Goal: Complete application form: Complete application form

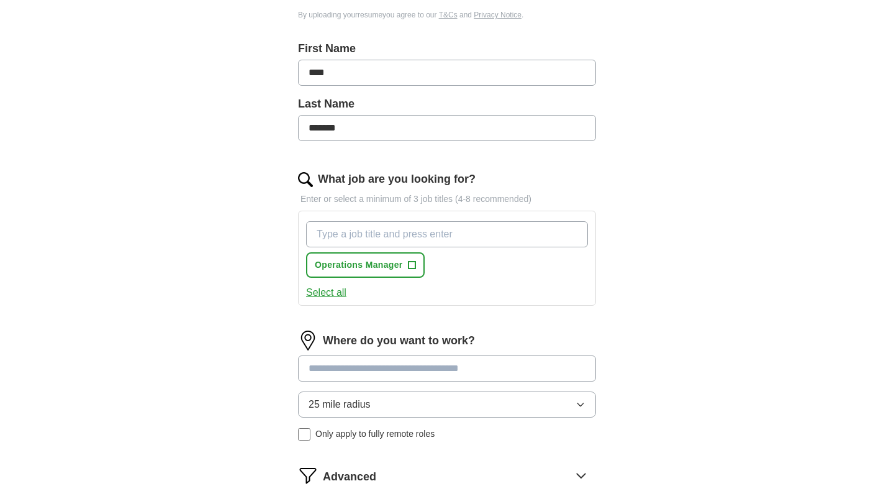
scroll to position [299, 0]
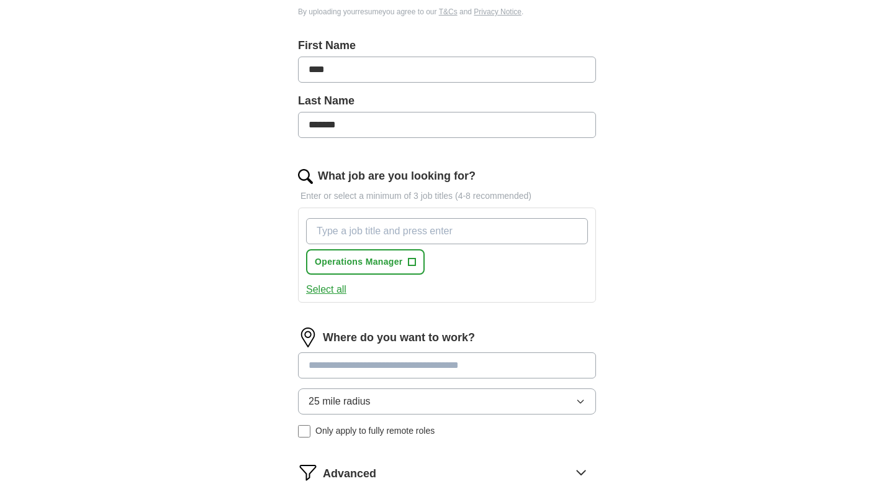
click at [383, 235] on input "What job are you looking for?" at bounding box center [447, 231] width 282 height 26
type input "media and entertainment"
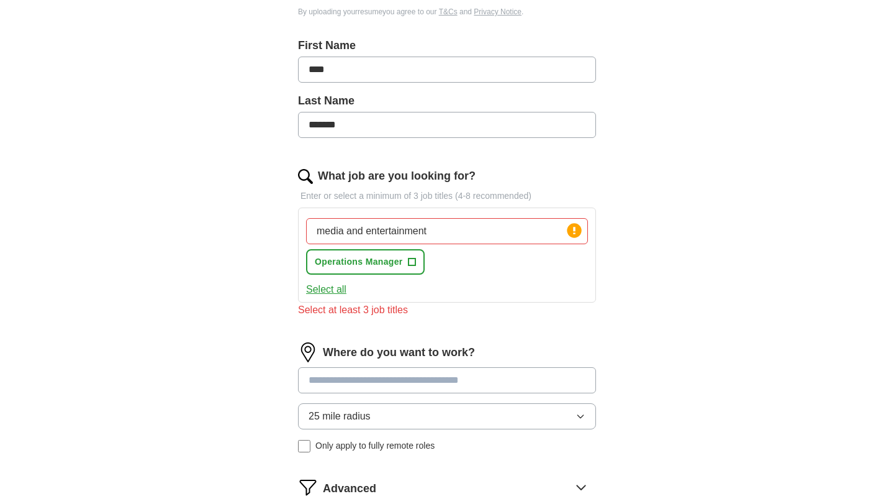
click at [365, 234] on input "media and entertainment" at bounding box center [447, 231] width 282 height 26
click at [334, 293] on button "Select all" at bounding box center [326, 289] width 40 height 15
click at [459, 227] on input "media entertainment" at bounding box center [447, 231] width 282 height 26
type input "media"
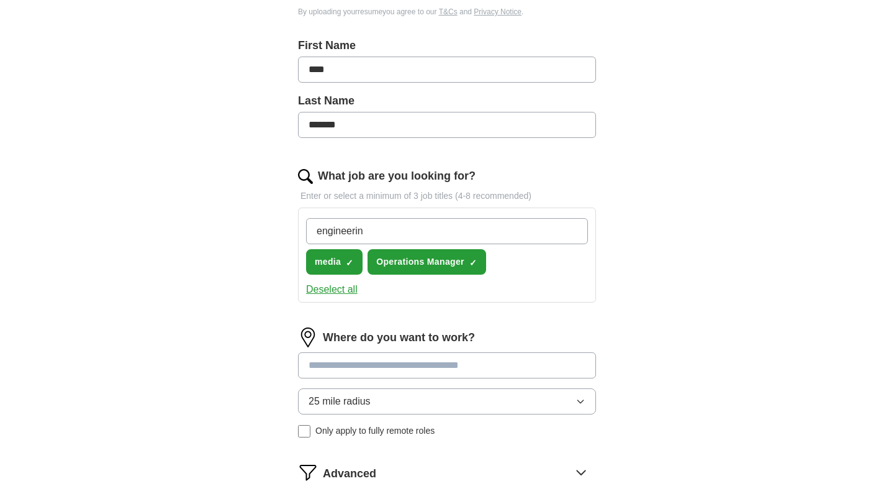
type input "engineering"
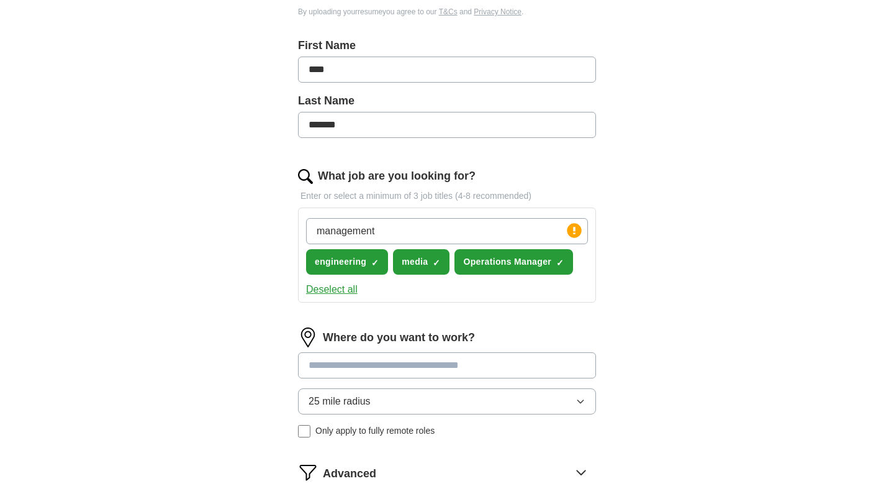
click at [404, 233] on input "management" at bounding box center [447, 231] width 282 height 26
click at [352, 225] on input "manage" at bounding box center [447, 231] width 282 height 26
drag, startPoint x: 366, startPoint y: 233, endPoint x: 312, endPoint y: 222, distance: 55.1
click at [312, 222] on input "manager" at bounding box center [447, 231] width 282 height 26
click at [373, 237] on input "manager" at bounding box center [447, 231] width 282 height 26
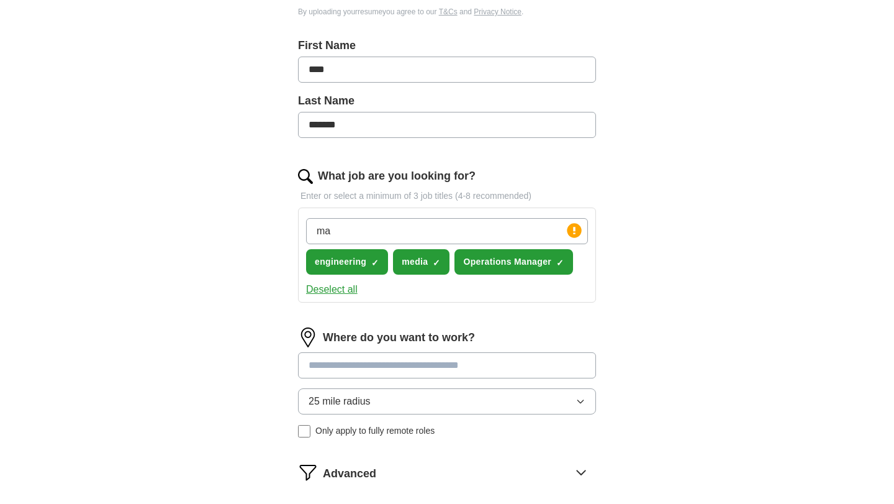
type input "m"
type input "director"
drag, startPoint x: 355, startPoint y: 233, endPoint x: 299, endPoint y: 224, distance: 56.7
click at [299, 224] on div "director Press return to add title engineering ✓ × media ✓ × Operations Manager…" at bounding box center [447, 254] width 298 height 95
click at [370, 366] on input at bounding box center [447, 365] width 298 height 26
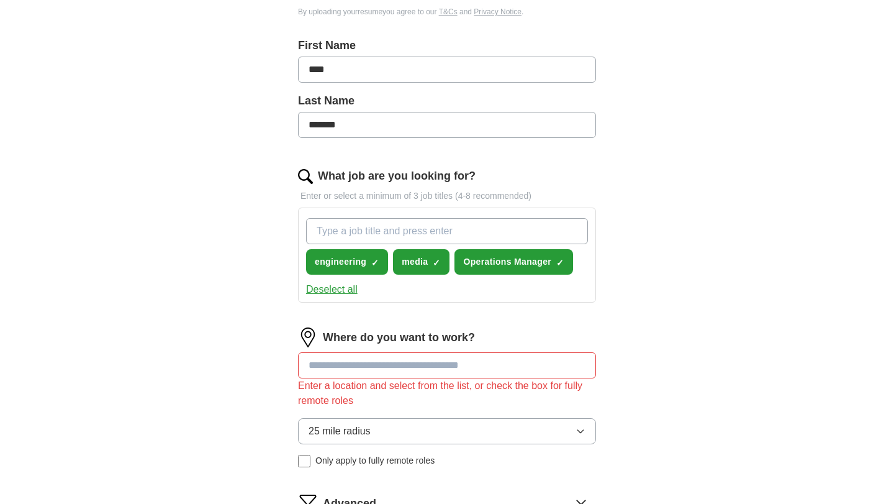
click at [583, 399] on div "Where do you want to work? Enter a location and select from the list, or check …" at bounding box center [447, 402] width 298 height 150
click at [340, 367] on input at bounding box center [447, 365] width 298 height 26
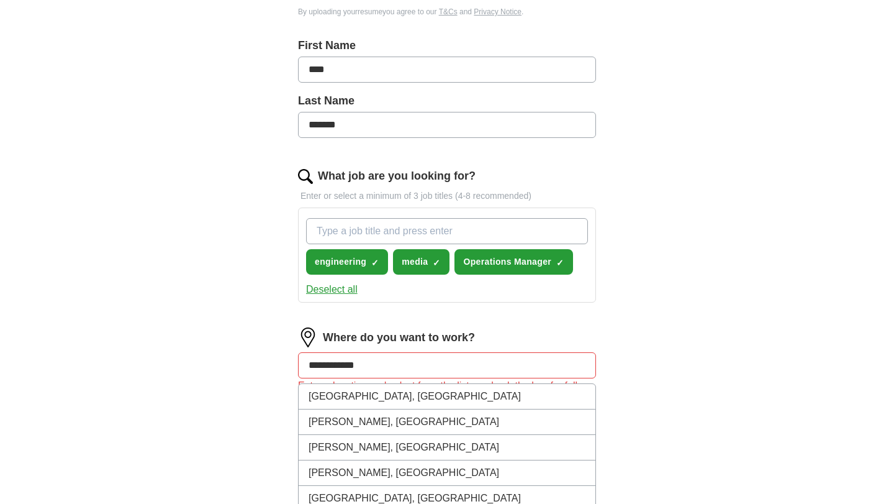
type input "**********"
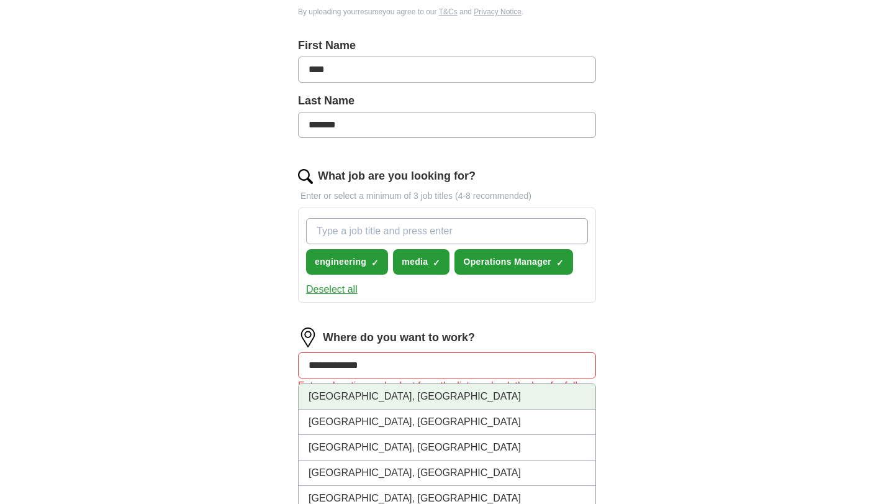
click at [342, 396] on li "[GEOGRAPHIC_DATA], [GEOGRAPHIC_DATA]" at bounding box center [447, 396] width 297 height 25
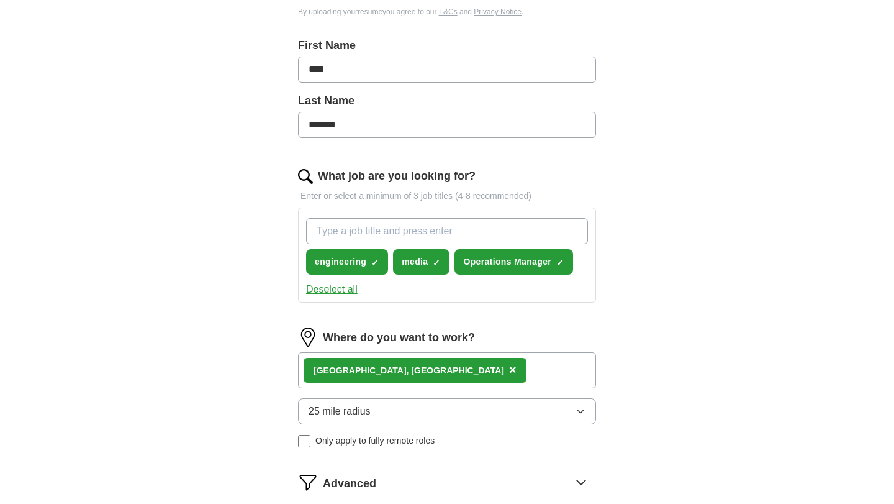
click at [440, 381] on div "[GEOGRAPHIC_DATA], [GEOGRAPHIC_DATA] ×" at bounding box center [447, 370] width 298 height 36
click at [438, 377] on div "[GEOGRAPHIC_DATA], [GEOGRAPHIC_DATA] ×" at bounding box center [447, 370] width 298 height 36
click at [435, 368] on div "[GEOGRAPHIC_DATA], [GEOGRAPHIC_DATA] ×" at bounding box center [447, 370] width 298 height 36
click at [529, 411] on button "25 mile radius" at bounding box center [447, 411] width 298 height 26
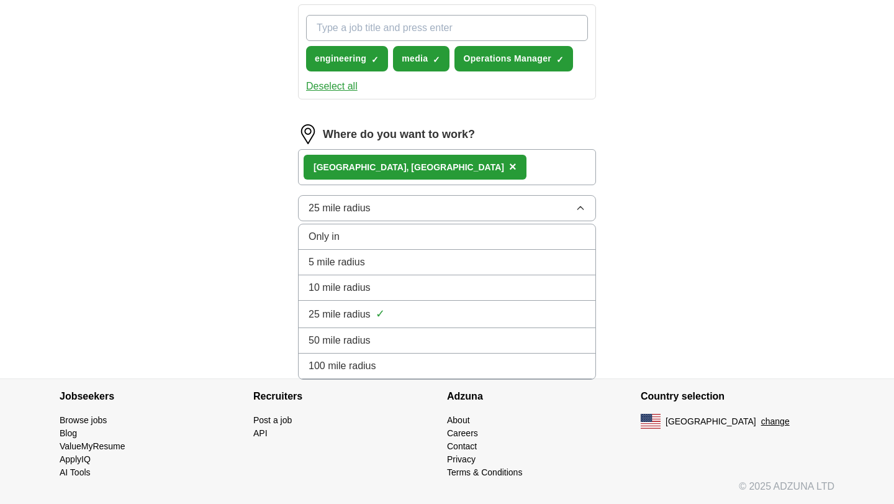
click at [376, 369] on div "100 mile radius" at bounding box center [447, 365] width 277 height 15
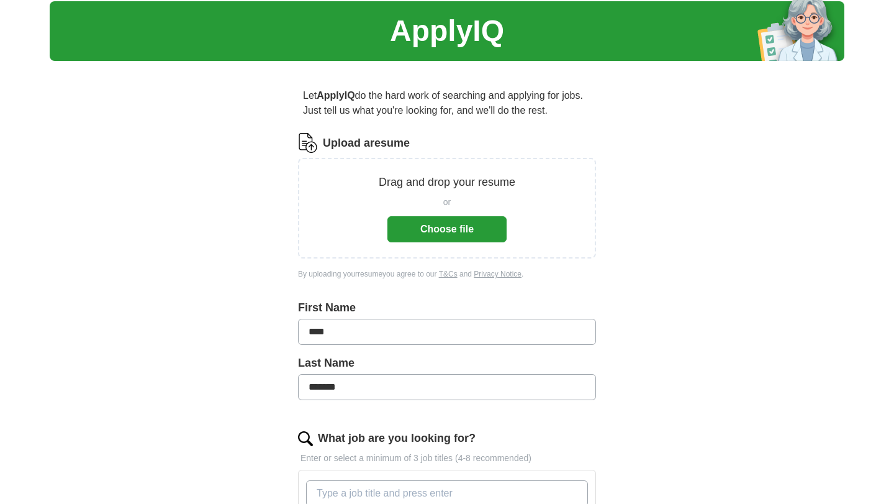
scroll to position [0, 0]
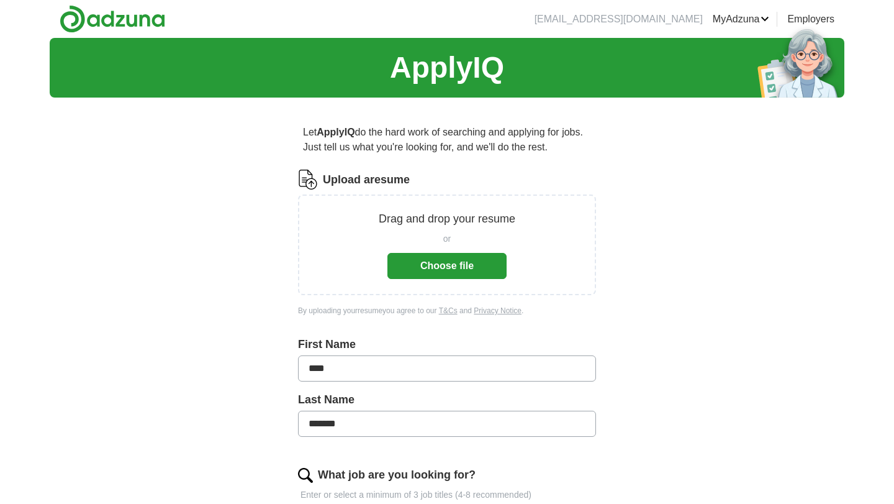
click at [434, 266] on button "Choose file" at bounding box center [447, 266] width 119 height 26
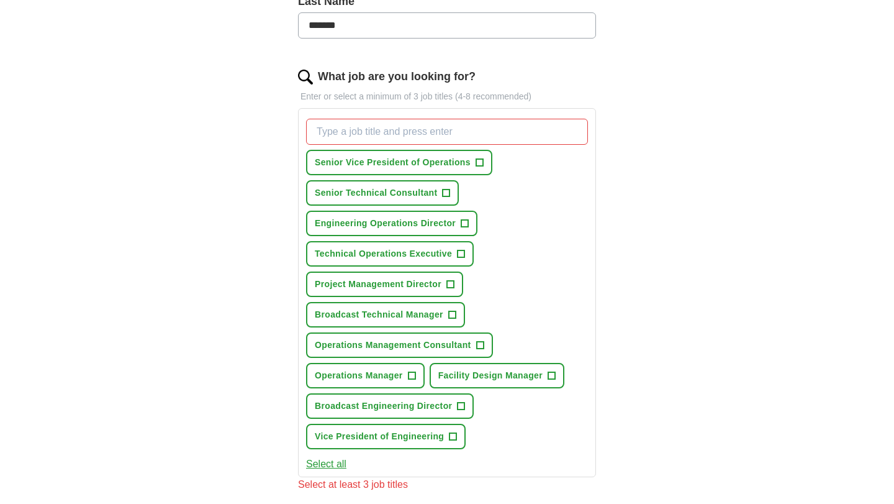
scroll to position [353, 0]
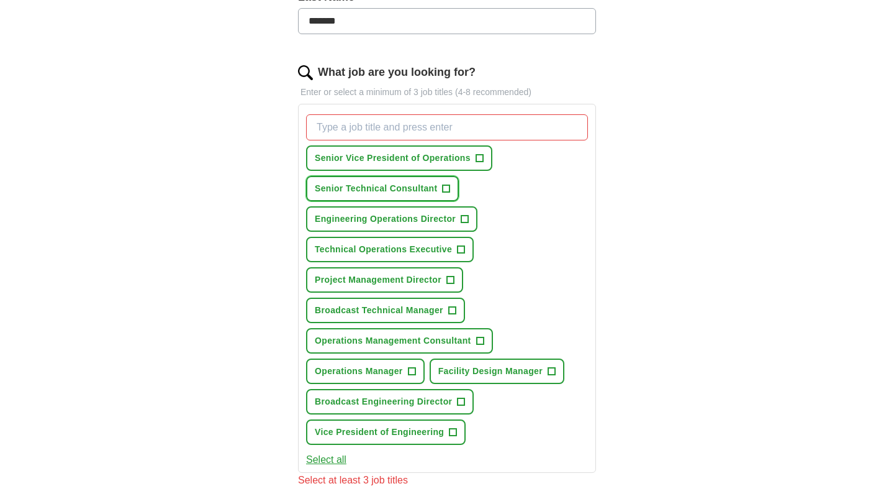
click at [374, 189] on span "Senior Technical Consultant" at bounding box center [376, 188] width 122 height 13
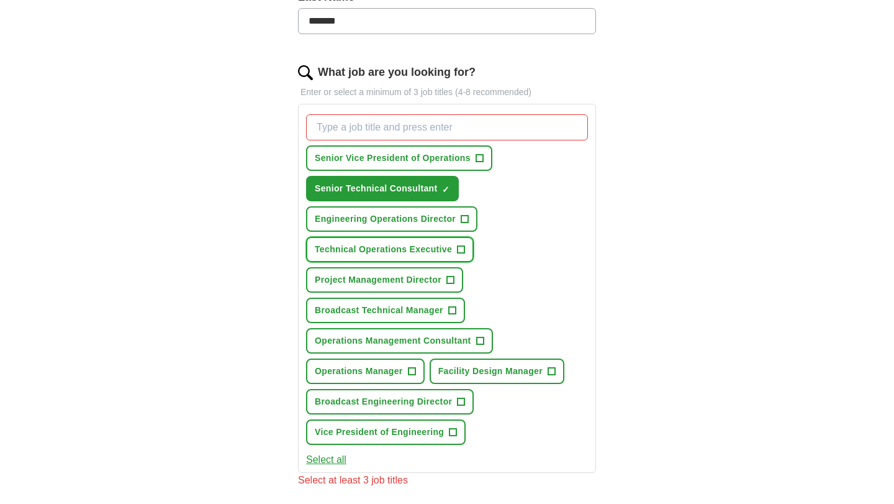
click at [381, 246] on span "Technical Operations Executive" at bounding box center [383, 249] width 137 height 13
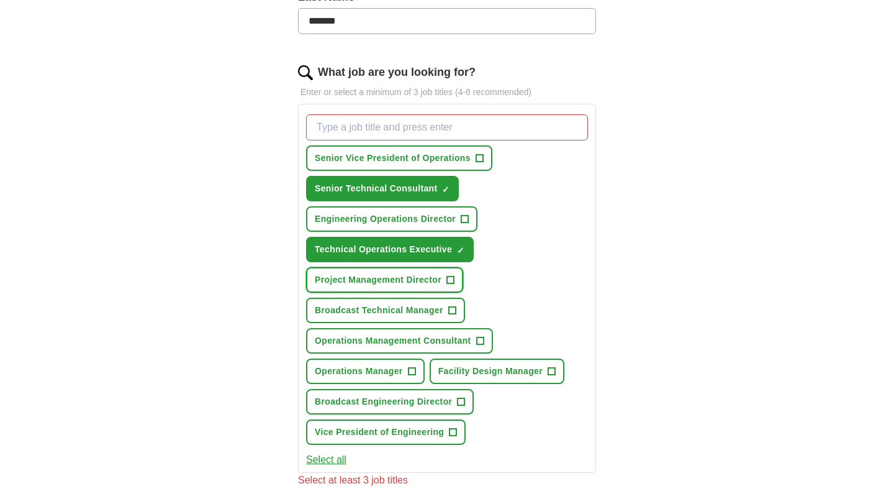
click at [388, 278] on span "Project Management Director" at bounding box center [378, 279] width 127 height 13
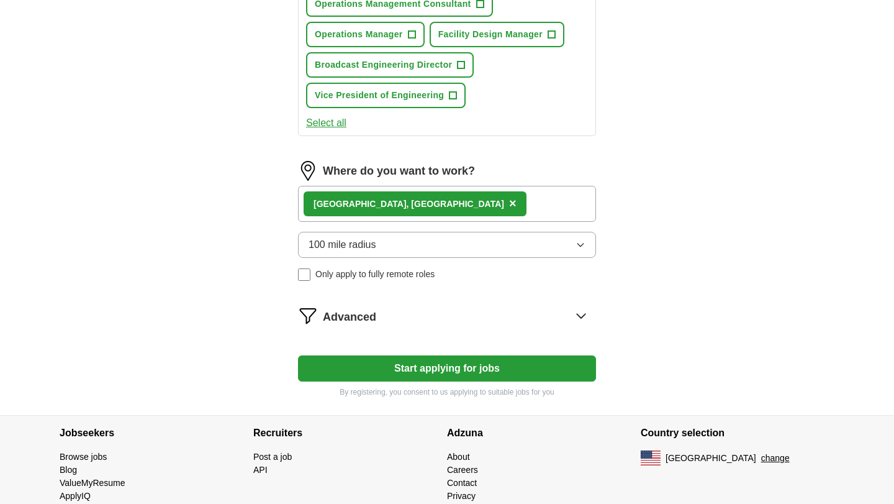
scroll to position [727, 0]
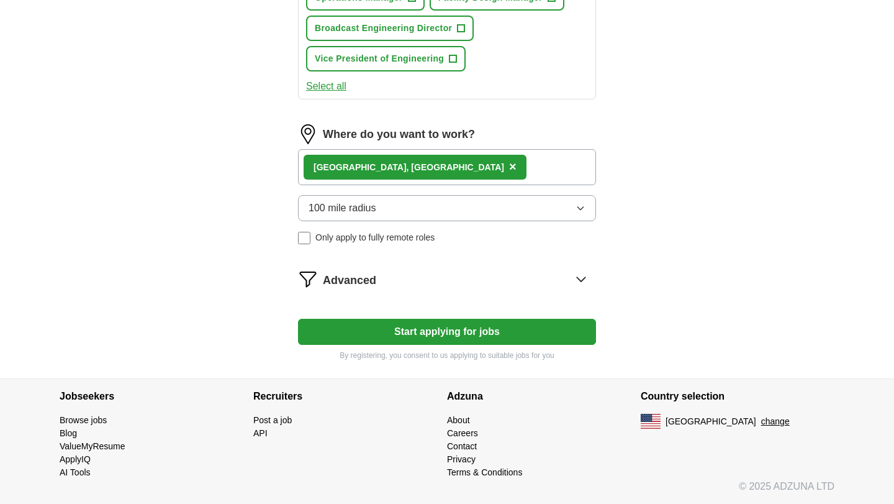
click at [436, 332] on button "Start applying for jobs" at bounding box center [447, 332] width 298 height 26
select select "**"
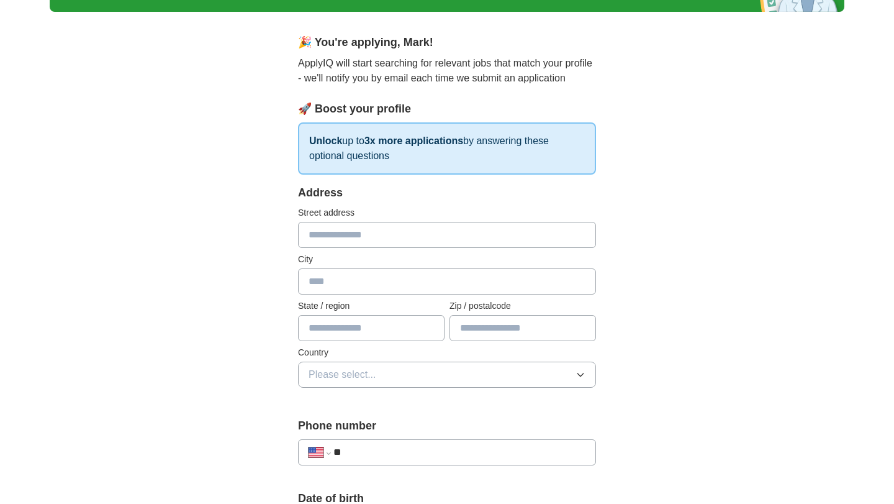
scroll to position [0, 0]
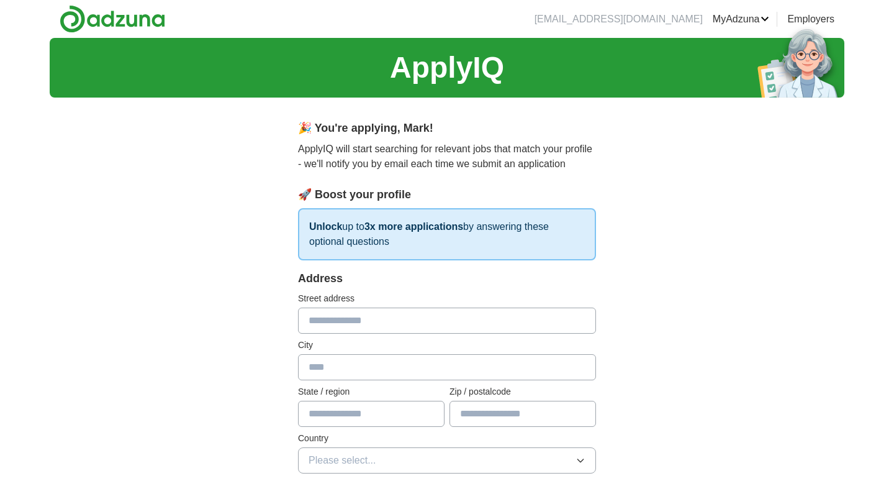
click at [348, 323] on input "text" at bounding box center [447, 320] width 298 height 26
type input "**********"
type input "**"
type input "*****"
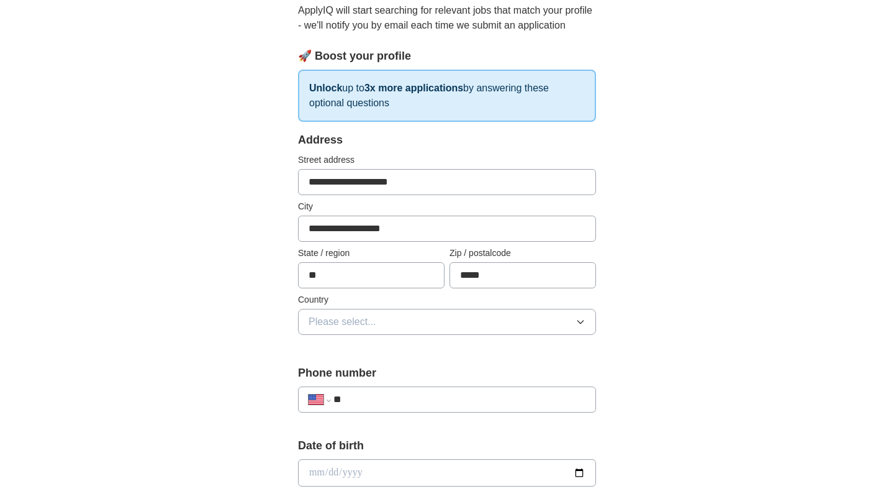
scroll to position [152, 0]
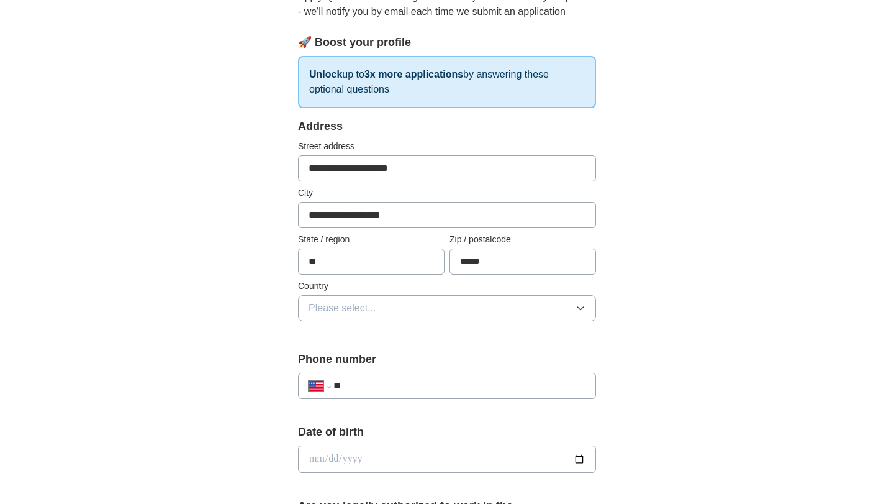
click at [404, 311] on button "Please select..." at bounding box center [447, 308] width 298 height 26
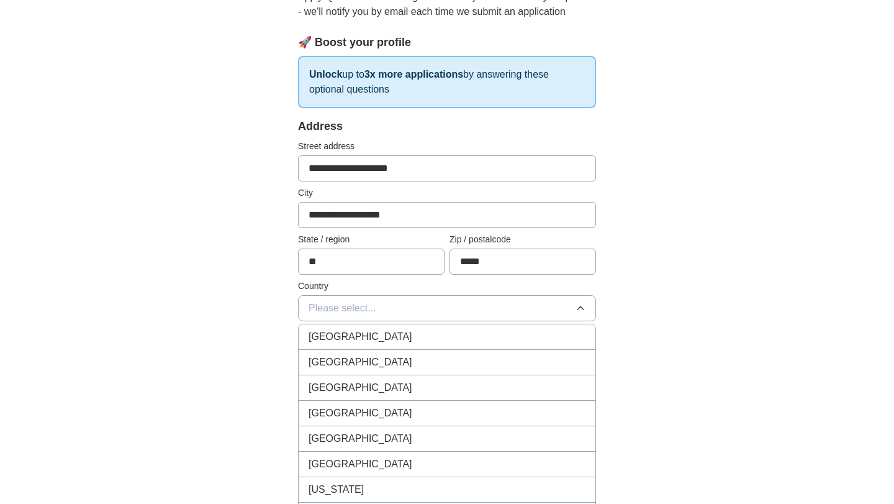
click at [368, 363] on span "[GEOGRAPHIC_DATA]" at bounding box center [361, 362] width 104 height 15
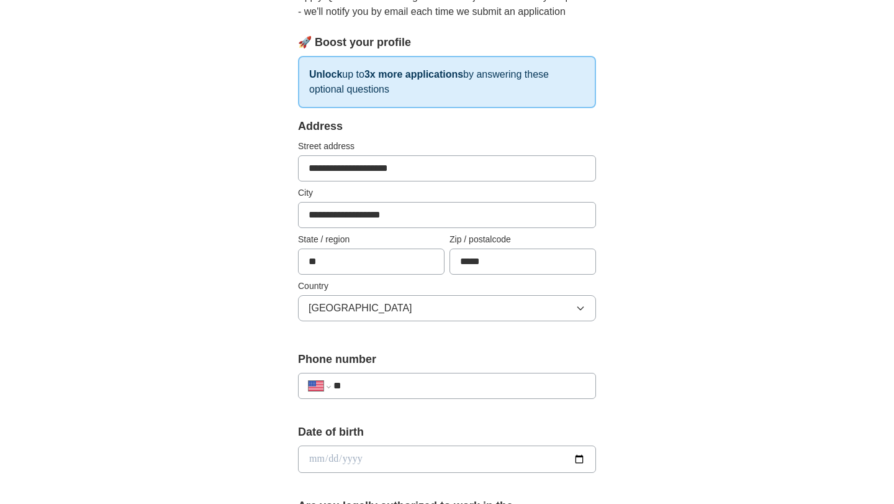
click at [398, 383] on input "**" at bounding box center [460, 385] width 252 height 15
type input "**********"
select select "**"
type input "**********"
select select "**"
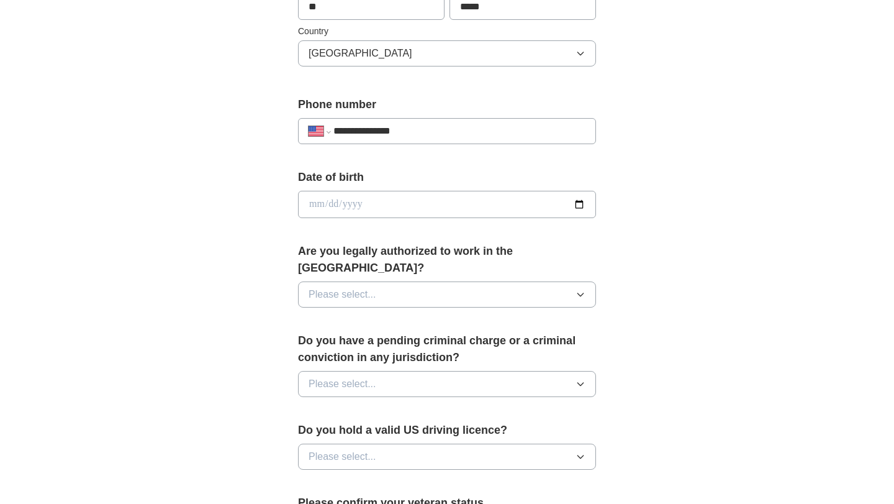
scroll to position [409, 0]
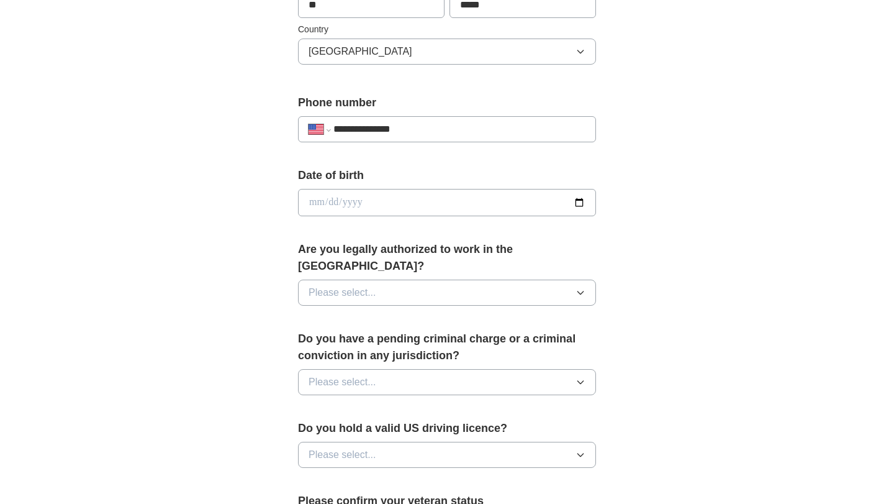
type input "**********"
click at [352, 202] on input "date" at bounding box center [447, 202] width 298 height 27
click at [313, 204] on input "date" at bounding box center [447, 202] width 298 height 27
type input "**********"
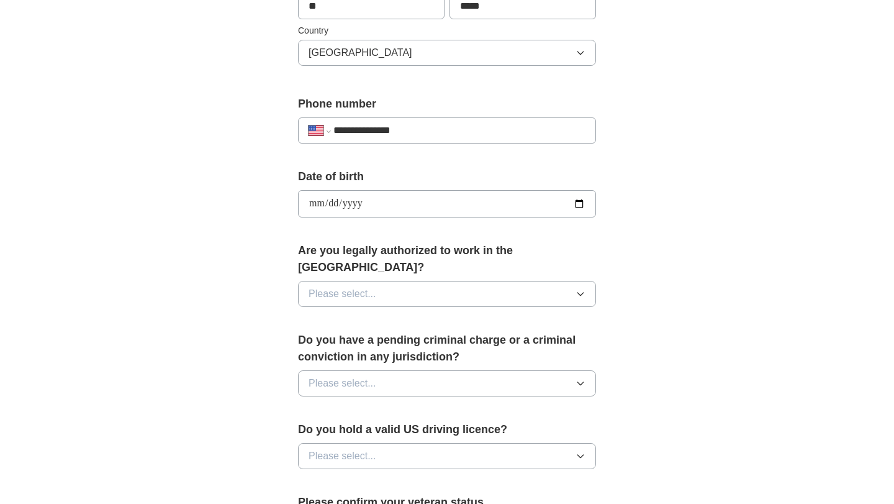
click at [355, 286] on span "Please select..." at bounding box center [343, 293] width 68 height 15
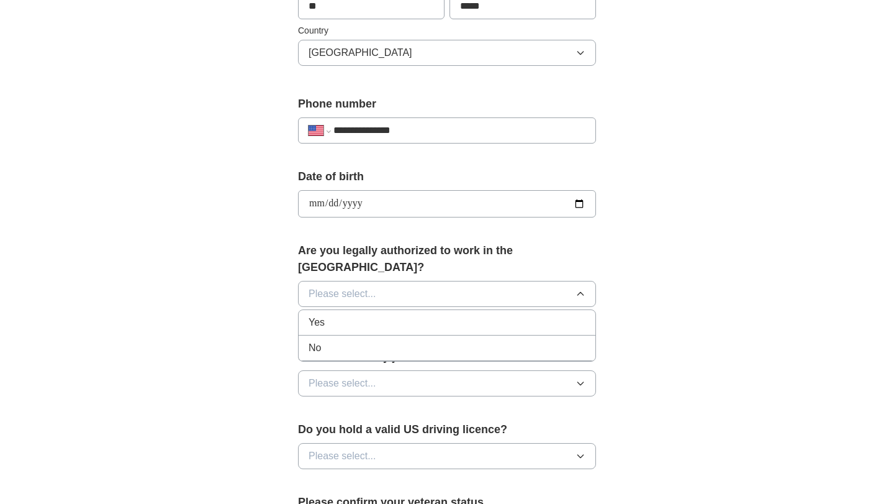
click at [329, 315] on div "Yes" at bounding box center [447, 322] width 277 height 15
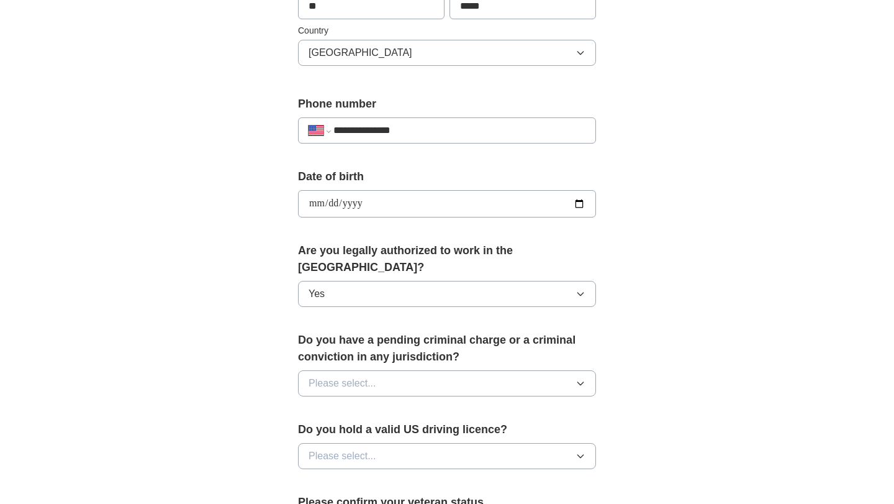
click at [342, 376] on span "Please select..." at bounding box center [343, 383] width 68 height 15
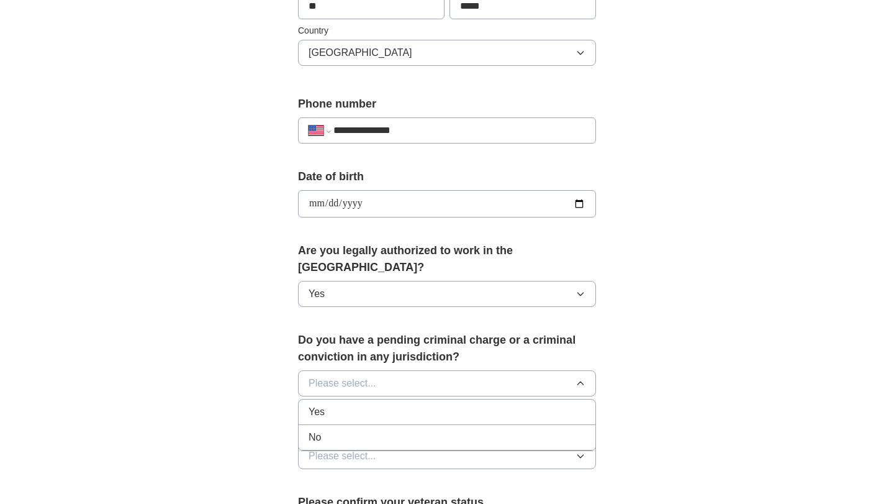
click at [319, 430] on span "No" at bounding box center [315, 437] width 12 height 15
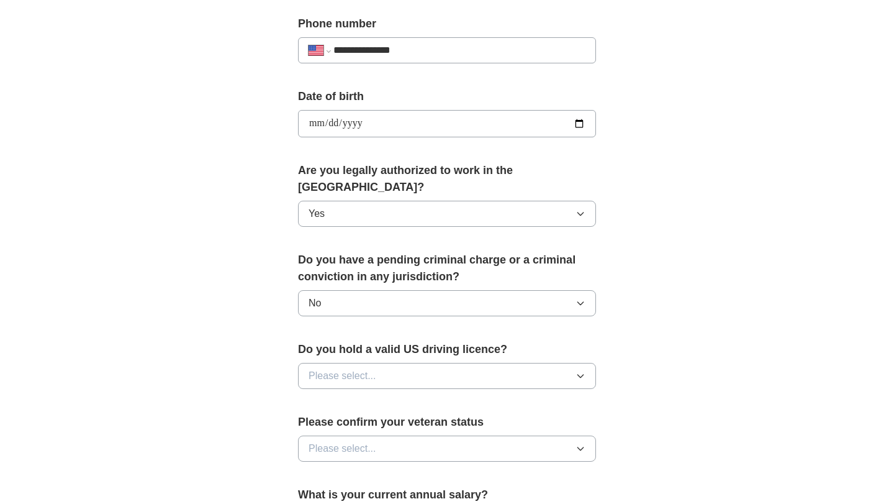
scroll to position [502, 0]
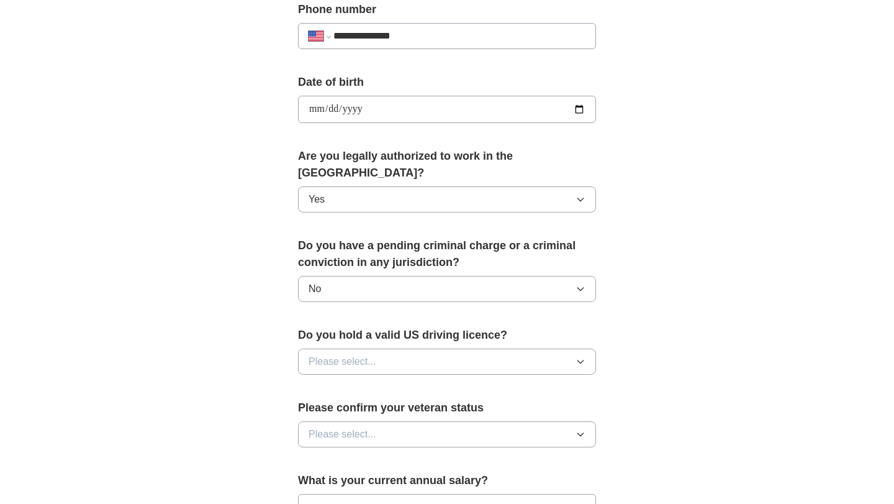
click at [336, 348] on button "Please select..." at bounding box center [447, 361] width 298 height 26
click at [330, 383] on div "Yes" at bounding box center [447, 390] width 277 height 15
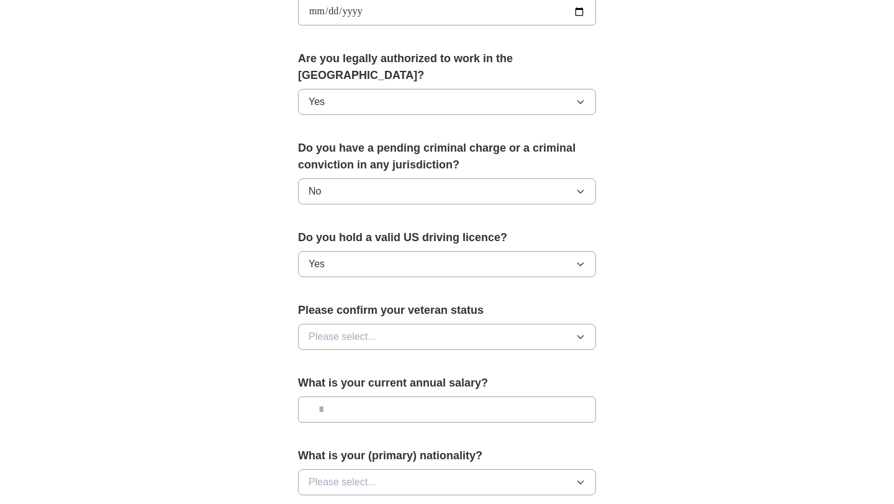
click at [338, 329] on span "Please select..." at bounding box center [343, 336] width 68 height 15
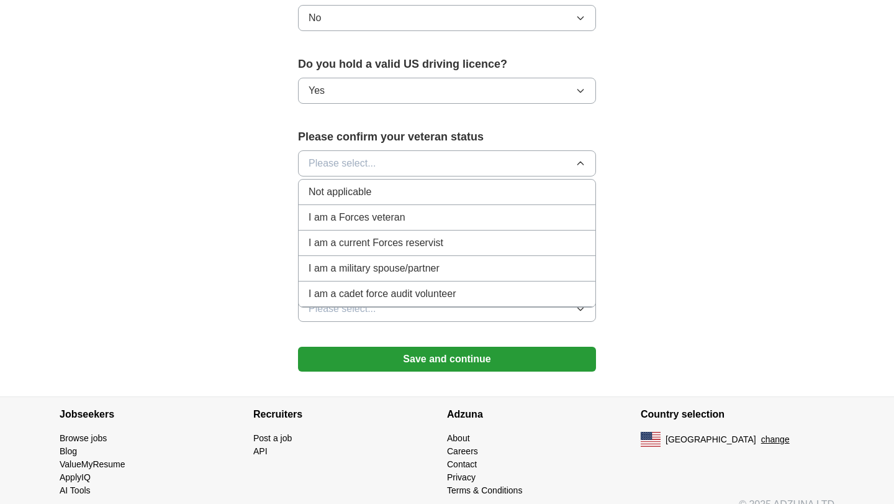
scroll to position [774, 0]
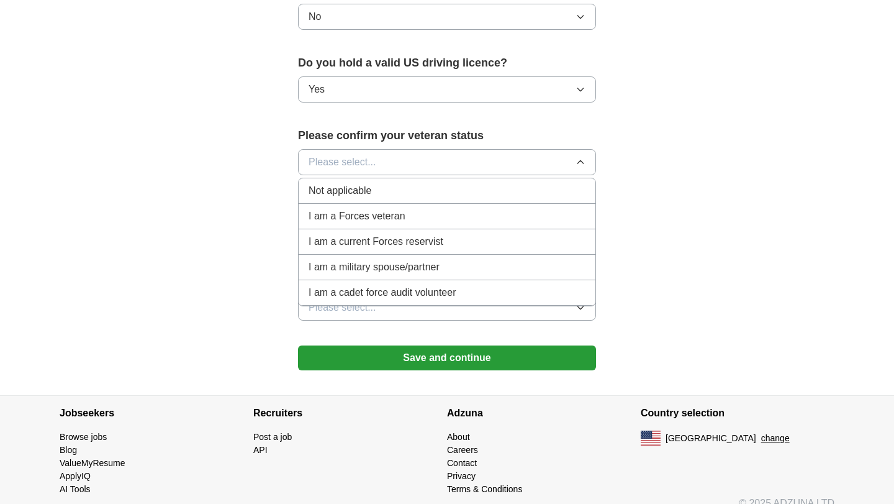
click at [336, 183] on span "Not applicable" at bounding box center [340, 190] width 63 height 15
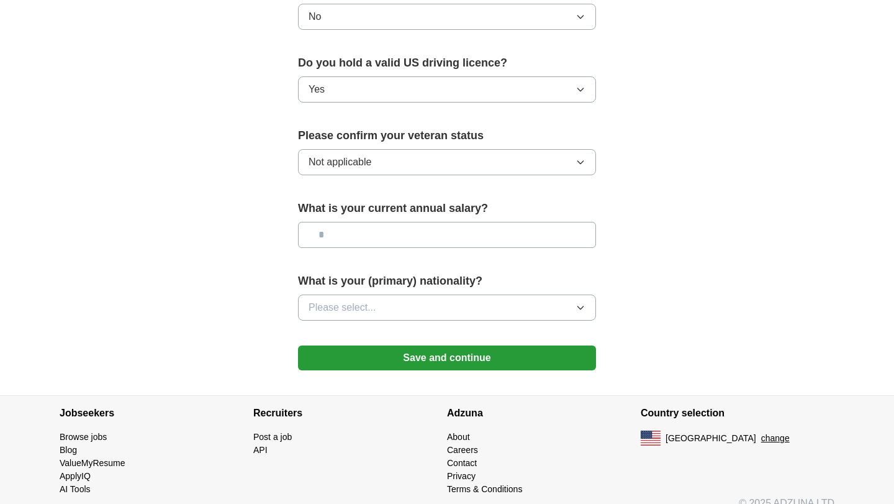
click at [342, 222] on input "text" at bounding box center [447, 235] width 298 height 26
type input "********"
click at [347, 300] on span "Please select..." at bounding box center [343, 307] width 68 height 15
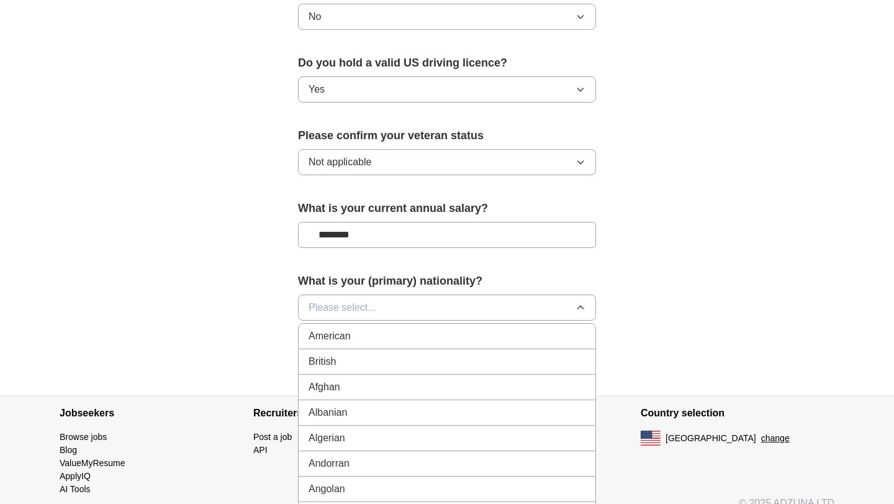
click at [339, 329] on span "American" at bounding box center [330, 336] width 42 height 15
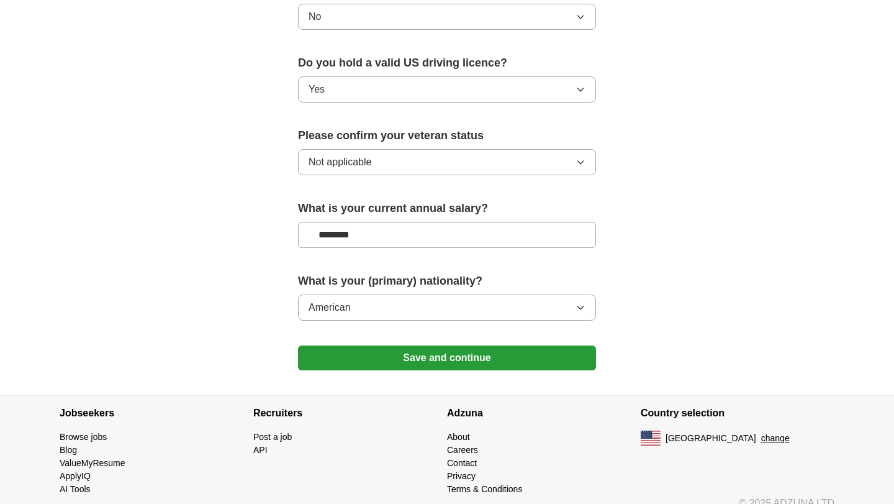
click at [421, 345] on button "Save and continue" at bounding box center [447, 357] width 298 height 25
